Goal: Navigation & Orientation: Find specific page/section

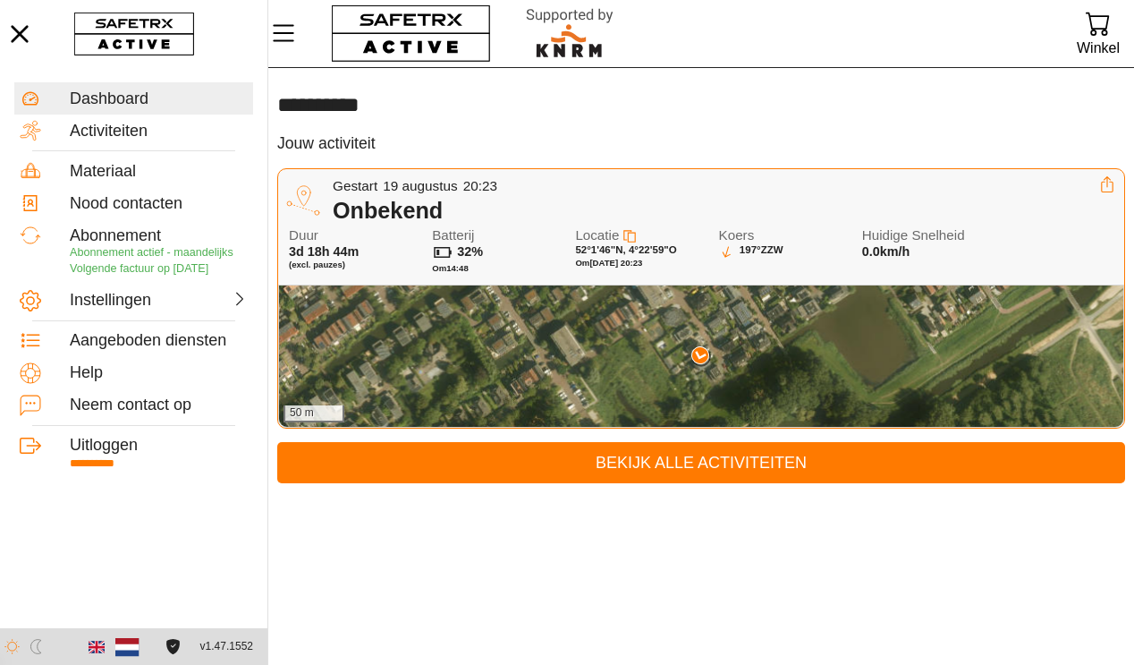
scroll to position [1, 0]
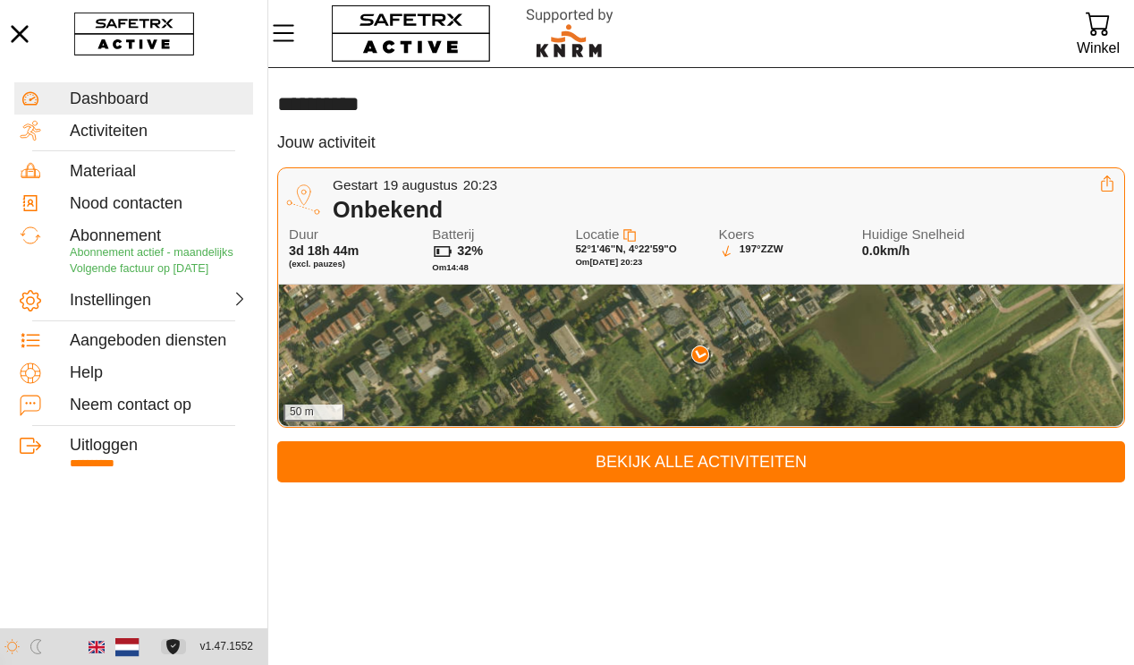
click at [174, 652] on icon at bounding box center [173, 646] width 13 height 15
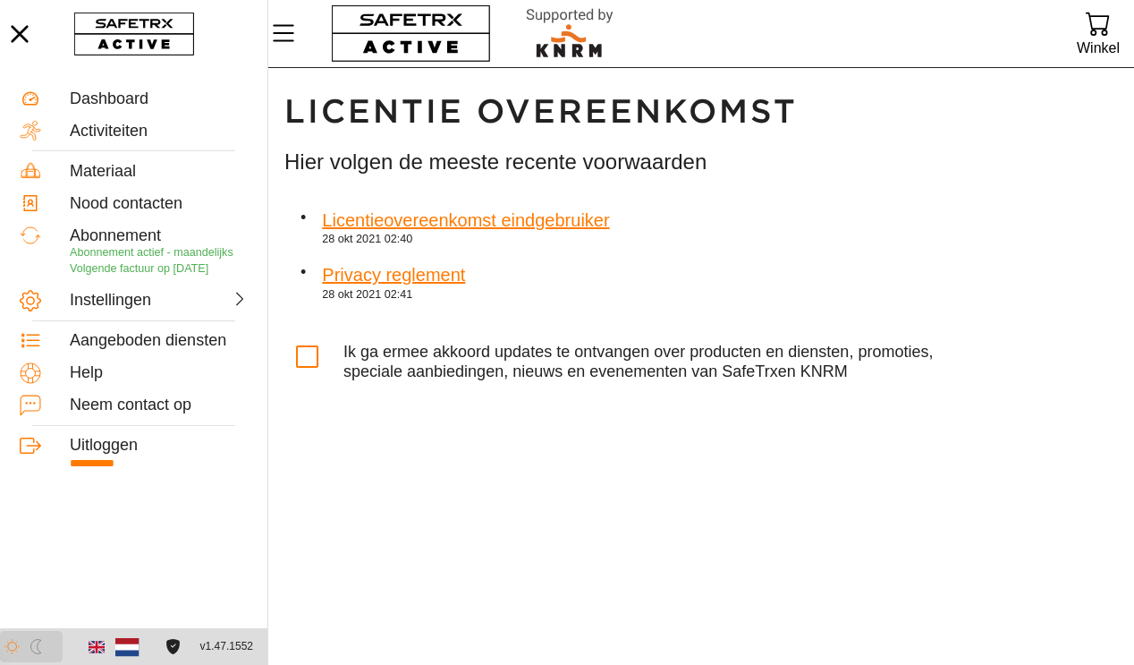
click at [10, 643] on img "button" at bounding box center [11, 646] width 15 height 15
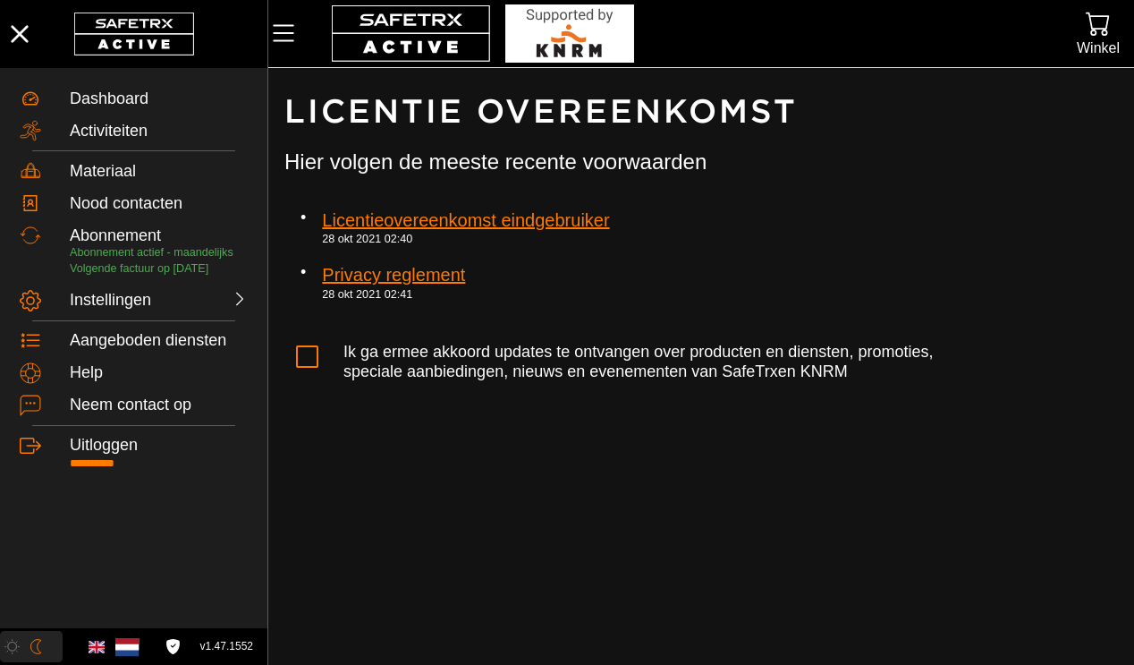
click at [10, 643] on img "button" at bounding box center [11, 646] width 15 height 15
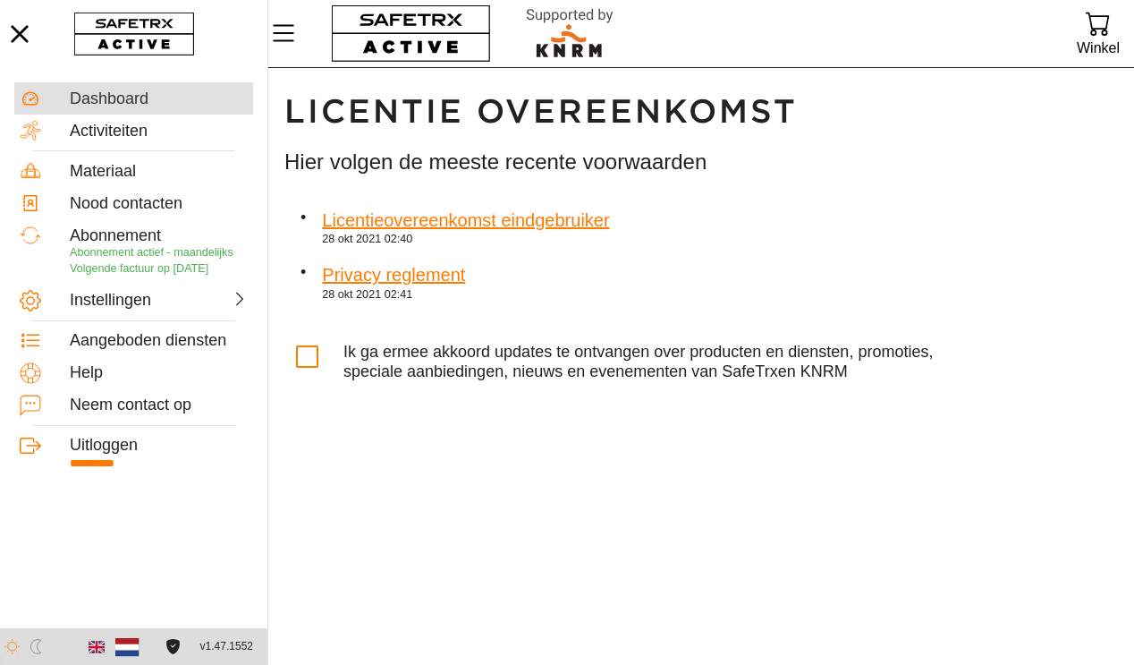
click at [102, 99] on div "Dashboard" at bounding box center [159, 99] width 178 height 20
